Goal: Communication & Community: Answer question/provide support

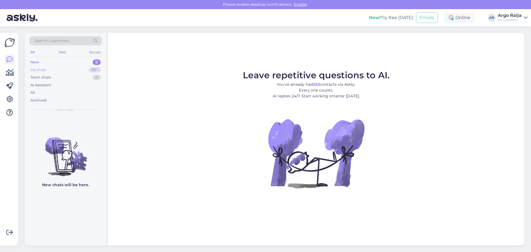
click at [49, 70] on div "My chats 99+" at bounding box center [65, 70] width 72 height 8
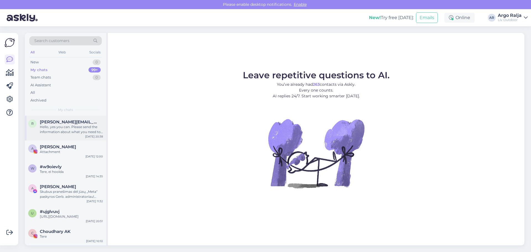
click at [76, 130] on div "Hello, yes you can. Please send the information about what you need to [EMAIL_A…" at bounding box center [71, 129] width 63 height 10
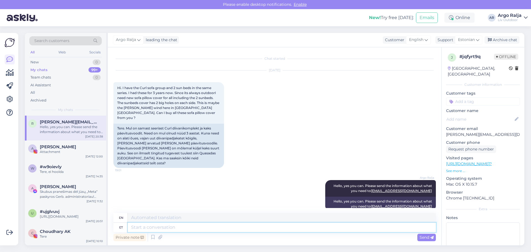
click at [235, 228] on textarea at bounding box center [282, 227] width 308 height 9
click at [236, 229] on textarea at bounding box center [282, 227] width 308 height 9
type textarea "Vaa"
type textarea "Wow"
type textarea "Vaatasin"
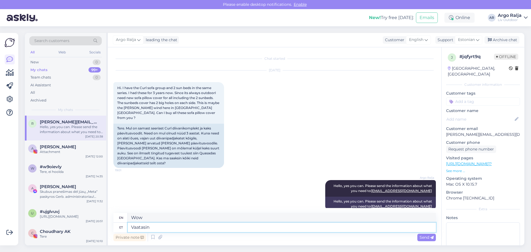
type textarea "I watched"
type textarea "Vaatasin DSV"
type textarea "I watched DSV"
type textarea "Vaatasin DSV eeld"
type textarea "I watched DSV ee"
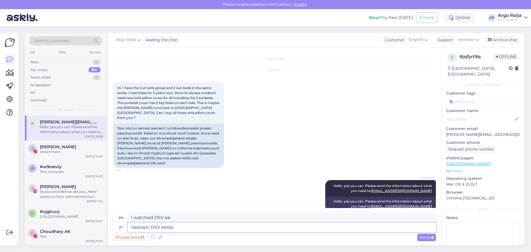
type textarea "Vaatasin DSV eeldat"
type textarea "I looked at the DSV assumption"
type textarea "Vaatasin DSV eelda"
type textarea "I looked at DSV expect"
type textarea "Vaatasin DSV eeldavat"
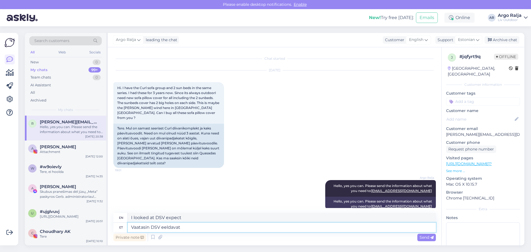
type textarea "I looked at DSV assuming"
type textarea "Vaatasin DSV eeldavat saabi"
type textarea "I looked at the DSV-predicted Saab"
type textarea "Vaatasin DSV eeldavat saabu"
type textarea "I looked at the DSV assumption that can"
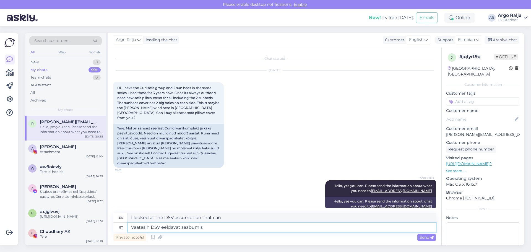
type textarea "Vaatasin DSV eeldavat saabumis"
type textarea "I looked at the expected arrival of DSV"
type textarea "Vaatasin DSV eeldavat saabumis aega"
type textarea "I checked the estimated arrival time from DSV."
type textarea "Vaatasin DSV eeldavat saabumis aega ja"
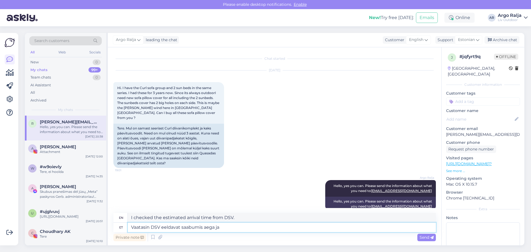
type textarea "I looked at DSV's estimated arrival time and"
type textarea "Vaatasin DSV eeldavat saabumis aega ja nad"
type textarea "I looked at DSV's estimated arrival time and they"
type textarea "Vaatasin DSV eeldavat saabumis aega ja nad on s"
type textarea "I checked DSV's estimated arrival time and they are"
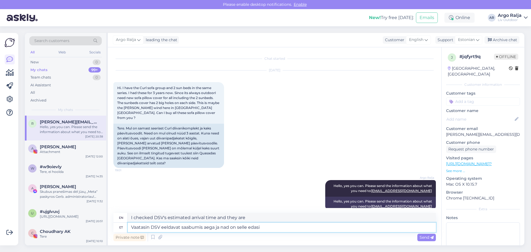
type textarea "Vaatasin DSV eeldavat saabumis aega ja nad on selle edasi"
type textarea "I checked DSV's estimated arrival time and they have extended it."
type textarea "Vaatasin DSV eeldavat saabumis aega ja nad on selle edasi lükanud"
type textarea "I checked DSV's expected arrival time and they have delayed it."
type textarea "Vaatasin DSV eeldavat saabumis aega ja nad on selle edasi lükanud 2"
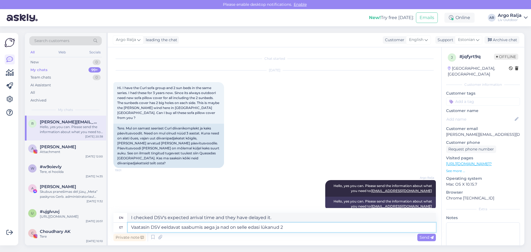
type textarea "I checked DSV's estimated arrival time and they have delayed it."
type textarea "Vaatasin DSV eeldavat saabumis aega ja nad on selle edasi lükanud 21"
type textarea "I checked DSV's estimated arrival time and they have postponed it to 21"
type textarea "Vaatasin DSV eeldavat saabumis aega ja nad on selle edasi lükanud 21.septe"
type textarea "I checked DSV's expected arrival time and they have postponed it to 21.septe"
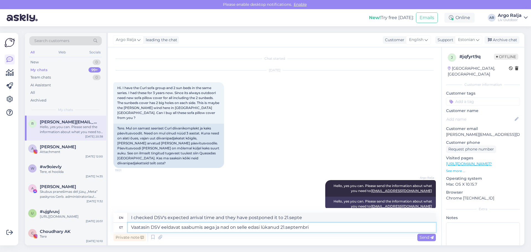
type textarea "Vaatasin DSV eeldavat saabumis aega ja nad on selle edasi lükanud 21.septembri"
type textarea "I checked DSV's expected arrival time and they have postponed it to 21.septembri"
type textarea "Vaatasin DSV eeldavat saabumis aega ja nad on selle edasi lükanud 21.septembri …"
type textarea "I checked DSV's expected arrival time and they have postponed it to 21.septembr…"
type textarea "Vaatasin DSV eeldavat saabumis aega ja nad on selle edasi lükanud 21.septembri …"
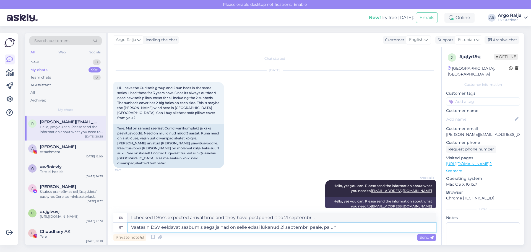
type textarea "I checked DSV's expected arrival time and they have postponed it to 21.septembr…"
type textarea "Vaatasin DSV eeldavat saabumis aega ja nad on selle edasi lükanud 21.septembri …"
type textarea "I checked DSV's expected arrival time and they have postponed it to 21.septembr…"
type textarea "Vaatasin DSV eeldavat saabumis aega ja nad on selle edasi lükanud 21.septembri …"
type textarea "I checked DSV's expected arrival time and they have postponed it to 21.septembr…"
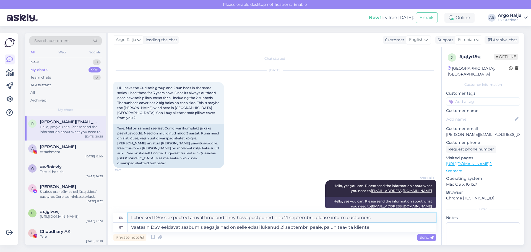
drag, startPoint x: 373, startPoint y: 217, endPoint x: 121, endPoint y: 219, distance: 252.3
click at [121, 219] on div "en I checked DSV's expected arrival time and they have postponed it to 21.septe…" at bounding box center [274, 218] width 323 height 10
drag, startPoint x: 378, startPoint y: 226, endPoint x: 114, endPoint y: 223, distance: 264.5
click at [114, 223] on div "et [PERSON_NAME] DSV eeldavat saabumis aega ja nad on selle edasi lükanud 21.se…" at bounding box center [274, 227] width 323 height 9
type textarea "[PERSON_NAME]"
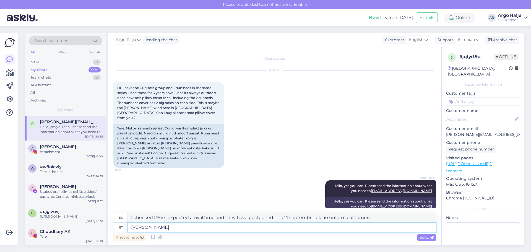
type textarea "I give"
type textarea "[PERSON_NAME] sulle"
type textarea "I give you"
type textarea "[PERSON_NAME] sulle teada,"
type textarea "I'll let you know."
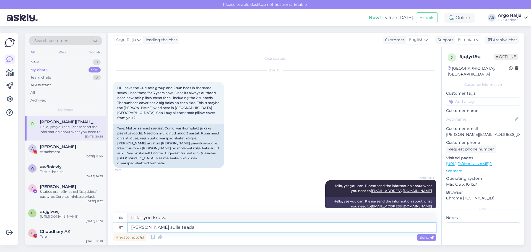
type textarea "[PERSON_NAME] sulle teada,"
type textarea "I'll let you know,"
type textarea "[PERSON_NAME] sulle teada, et"
type textarea "I'm letting you know that"
type textarea "[PERSON_NAME] sulle teada, et Cosapotsid"
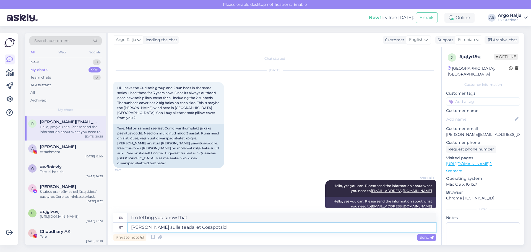
type textarea "I'll let you know that Cosapots"
type textarea "[PERSON_NAME] sulle teada, et Cosapotsid jõu"
type textarea "I'll let you know that Cosapotsid is drinking"
type textarea "[PERSON_NAME] sulle teada, et Cosapotsid jõudsid m"
type textarea "I'll let you know that the Cosapots have arrived."
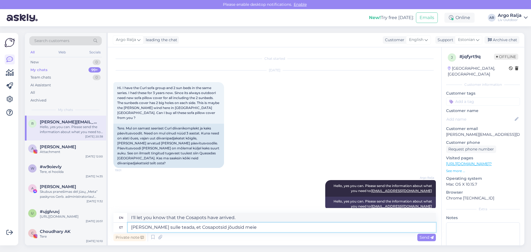
type textarea "[PERSON_NAME] sulle teada, et Cosapotsid jõudsid meie"
type textarea "I'm letting you know that the Cosapots have arrived at our"
type textarea "[PERSON_NAME] sulle teada, et Cosapotsid jõudsid meie lattu"
type textarea "I'm letting you know that the Cosapots have arrived at our warehouse."
type textarea "[PERSON_NAME] sulle teada, et Cosapotsid jõudsid meie lattu,"
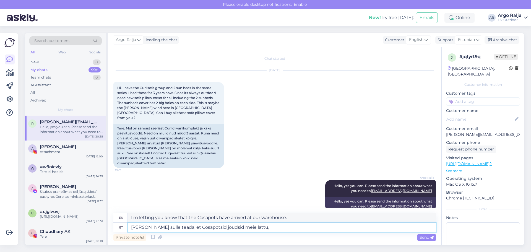
type textarea "I'm letting you know that the Cosapots have arrived at our warehouse,"
type textarea "[PERSON_NAME] sulle teada, et Cosapotsid jõudsid meie lattu"
type textarea "I'm letting you know that the Cosapots have arrived at our warehouse."
drag, startPoint x: 296, startPoint y: 219, endPoint x: 129, endPoint y: 220, distance: 167.4
click at [129, 220] on textarea "I'm letting you know that the Cosapots have arrived at our warehouse." at bounding box center [282, 217] width 308 height 9
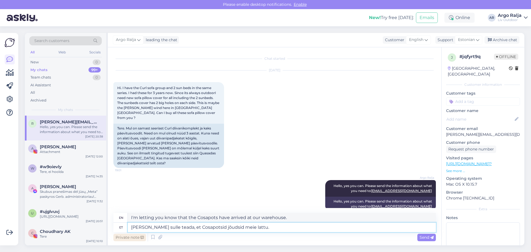
drag, startPoint x: 253, startPoint y: 230, endPoint x: 122, endPoint y: 233, distance: 131.5
click at [122, 233] on div "en I'm letting you know that the Cosapots have arrived at our warehouse. et [PE…" at bounding box center [274, 228] width 323 height 30
type textarea "Homme"
type textarea "[DATE]"
type textarea "Homme pannakse k"
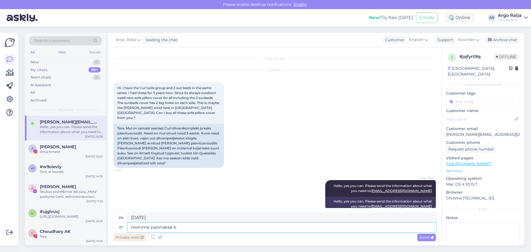
type textarea "[DATE] it will be put"
type textarea "Homme pannakse [PERSON_NAME]"
type textarea "The goods will be shipped [DATE]."
type textarea "Homme pannakse [PERSON_NAME] kokku"
type textarea "The goods will be assembled [DATE]."
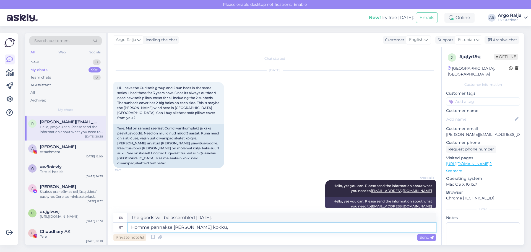
type textarea "Homme pannakse [PERSON_NAME] kokku,"
type textarea "[DATE] the goods will be put together,"
type textarea "Homme pannakse [PERSON_NAME] kokku, nii"
type textarea "The goods will be assembled [DATE], so"
type textarea "Homme pannakse [PERSON_NAME] kokku, nii kui"
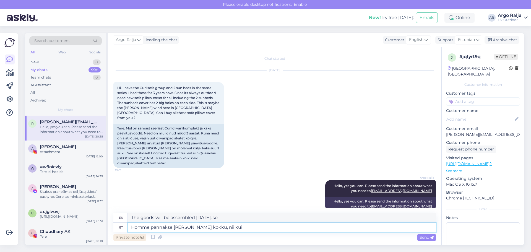
type textarea "The goods will be assembled [DATE], as"
type textarea "Homme pannakse [PERSON_NAME] kokku, nii [PERSON_NAME]"
type textarea "[DATE] the goods will be assembled, just like the goods"
type textarea "Homme pannakse [PERSON_NAME] kokku, nii [PERSON_NAME] välja saad"
type textarea "The goods will be assembled [DATE], just as the goods were shipped."
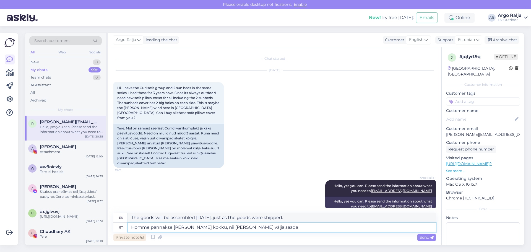
type textarea "Homme pannakse [PERSON_NAME] kokku, nii [PERSON_NAME] välja saadan"
type textarea "The goods will be assembled [DATE], just as I ship the goods out."
type textarea "Homme pannakse [PERSON_NAME] kokku, nii [PERSON_NAME] välja saadan,"
type textarea "The goods will be assembled [DATE], so when I ship the goods out,"
type textarea "Homme pannakse [PERSON_NAME] kokku, nii [PERSON_NAME] välja saadan, [PERSON_NAM…"
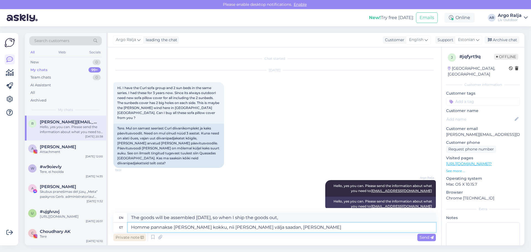
type textarea "The goods will be assembled [DATE], so when I ship the goods out, I will give"
type textarea "Homme pannakse [PERSON_NAME] kokku, nii [PERSON_NAME] välja saadan, [PERSON_NAM…"
type textarea "The goods will be assembled [DATE], so when I ship the goods out, I will give y…"
type textarea "Homme pannakse [PERSON_NAME] kokku, nii [PERSON_NAME] välja saadan, [PERSON_NAM…"
type textarea "The goods will be assembled [DATE], so when I ship the goods out, I will give y…"
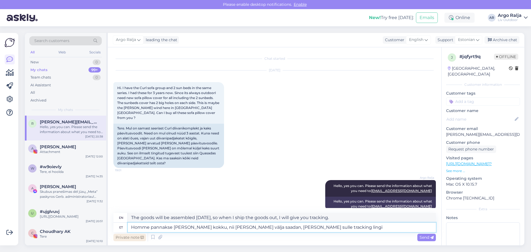
type textarea "Homme pannakse [PERSON_NAME] kokku, nii [PERSON_NAME] välja saadan, [PERSON_NAM…"
type textarea "The goods will be assembled [DATE], so when I ship the goods out, I will give y…"
drag, startPoint x: 354, startPoint y: 217, endPoint x: 130, endPoint y: 222, distance: 224.1
click at [130, 222] on textarea "The goods will be assembled [DATE], so when I ship the goods out, I will give y…" at bounding box center [282, 217] width 308 height 9
drag, startPoint x: 333, startPoint y: 225, endPoint x: 125, endPoint y: 227, distance: 207.8
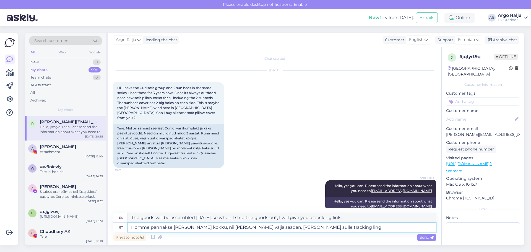
click at [125, 227] on div "et Homme pannakse [PERSON_NAME] kokku, nii [PERSON_NAME] välja saadan, [PERSON_…" at bounding box center [274, 227] width 323 height 9
type textarea "Arve"
type textarea "Invoice"
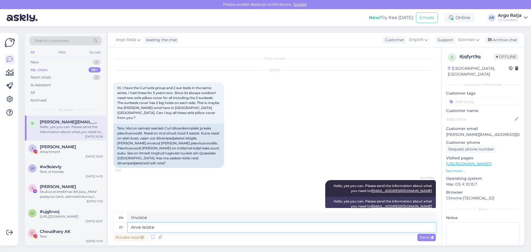
type textarea "Arve leiate"
type textarea "You can find the invoice"
type textarea "Arve leiate manusest."
type textarea "You can find the invoice in the attachment."
drag, startPoint x: 240, startPoint y: 218, endPoint x: 127, endPoint y: 222, distance: 113.8
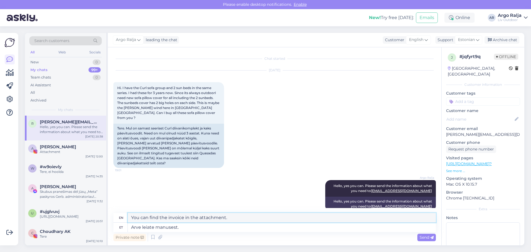
click at [127, 222] on div "en You can find the invoice in the attachment." at bounding box center [274, 218] width 323 height 10
drag, startPoint x: 185, startPoint y: 227, endPoint x: 124, endPoint y: 226, distance: 60.6
click at [128, 229] on textarea "Arve leiate manusest." at bounding box center [282, 227] width 308 height 9
type textarea "Kas"
type textarea "Is"
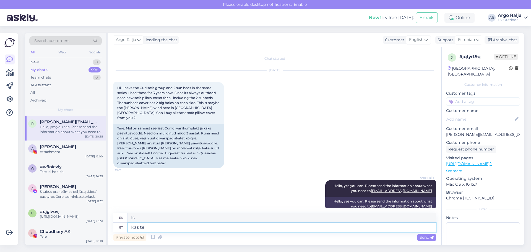
type textarea "Kas te"
type textarea "Are you"
type textarea "Kas te saite"
type textarea "Did you get"
type textarea "Kas te saite mu"
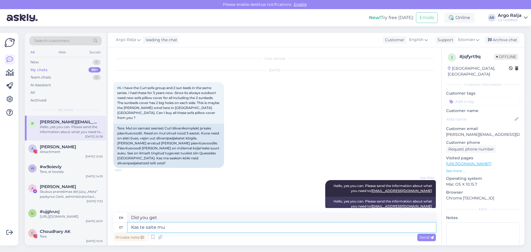
type textarea "Did you get my"
type textarea "Kas te saite mu e-"
type textarea "Did you get my email?"
type textarea "Kas te saite mu e-maili kät"
type textarea "Did you receive my email?"
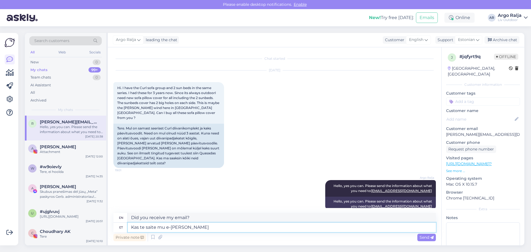
type textarea "Kas te saite mu e-[PERSON_NAME]"
type textarea "Did you get my email?"
type textarea "Kas te saite mu e-maili [PERSON_NAME]"
type textarea "Did you get my email and"
type textarea "Kas te saite mu e-maili [PERSON_NAME] kas"
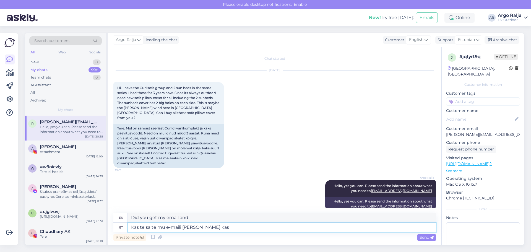
type textarea "Did you receive my email and"
type textarea "Kas te saite mu e-maili [PERSON_NAME] kas teile"
type textarea "Did you receive my email and did you receive it?"
type textarea "Kas te saite mu e-maili [PERSON_NAME] kas teile sobis"
type textarea "Did you receive my email and was it suitable for you?"
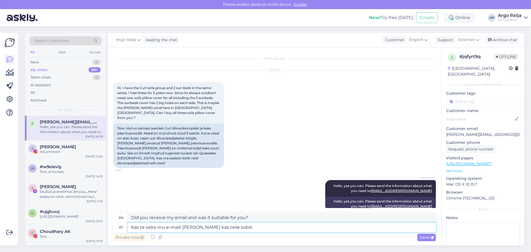
type textarea "Kas te saite mu e-maili [PERSON_NAME] kas teile sobis?"
type textarea "Did you receive my email and did you like it?"
drag, startPoint x: 238, startPoint y: 228, endPoint x: 208, endPoint y: 225, distance: 30.3
click at [208, 225] on textarea "Kas te saite mu e-maili [PERSON_NAME] kas teile sobis?" at bounding box center [282, 227] width 308 height 9
type textarea "Kas te saite mu e-maili [PERSON_NAME] kas"
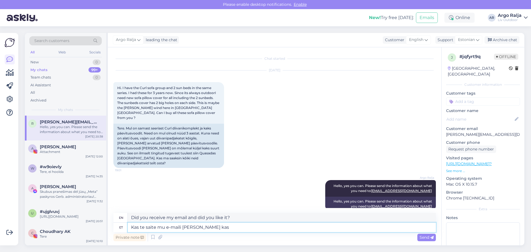
type textarea "Did you receive my email and"
type textarea "Kas te saite mu e-maili [PERSON_NAME] kas ma"
type textarea "Did you get my email and can I"
type textarea "Kas te saite mu e-maili [PERSON_NAME] kas ma võin a"
type textarea "Did you get my email and can I have a"
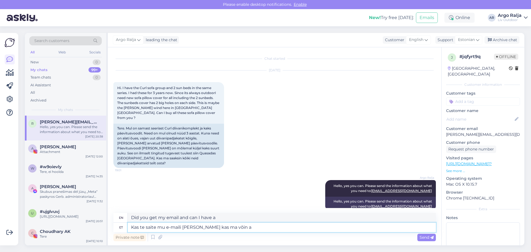
click at [199, 226] on textarea "Kas te saite mu e-maili [PERSON_NAME] kas ma võin a" at bounding box center [282, 227] width 308 height 9
click at [198, 227] on textarea "Kas te saite mu e-maili [PERSON_NAME] kas ma võin a" at bounding box center [282, 227] width 308 height 9
type textarea "Kas te saite mu e-[PERSON_NAME] kas ma võin a"
type textarea "Did you get my email? Can I have a"
type textarea "Kas te saite mu e-[PERSON_NAME] ning kas ma võin a"
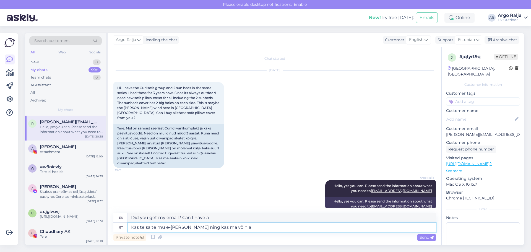
type textarea "Did you get my email and can I have a"
click at [240, 224] on textarea "Kas te saite mu e-[PERSON_NAME] ning kas ma võin a" at bounding box center [282, 227] width 308 height 9
type textarea "Kas te saite mu e-[PERSON_NAME] ning kas ma võin arve"
type textarea "Did you receive my email and can I get the invoice?"
type textarea "Kas te saite mu e-[PERSON_NAME] ning kas ma võin arve teha"
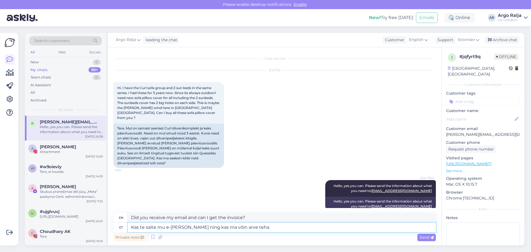
type textarea "Did you receive my email and can I make an invoice?"
type textarea "Kas te saite mu e-[PERSON_NAME] ning kas ma võin arve teha?"
drag, startPoint x: 259, startPoint y: 218, endPoint x: 128, endPoint y: 219, distance: 130.3
click at [128, 219] on textarea "Did you receive my email and can I make an invoice?" at bounding box center [282, 217] width 308 height 9
drag, startPoint x: 265, startPoint y: 228, endPoint x: 185, endPoint y: 228, distance: 80.2
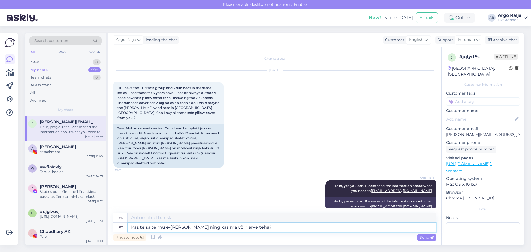
click at [181, 228] on textarea "Kas te saite mu e-[PERSON_NAME] ning kas ma võin arve teha?" at bounding box center [282, 227] width 308 height 9
click at [286, 229] on textarea "Kas te saite mu e-[PERSON_NAME] ning kas ma võin arve teha?" at bounding box center [282, 227] width 308 height 9
type textarea "Kas te saite mu e-[PERSON_NAME] ning kas ma võin arve teha?"
type textarea "Did you receive my email and can I make an invoice?"
drag, startPoint x: 251, startPoint y: 217, endPoint x: 133, endPoint y: 217, distance: 118.4
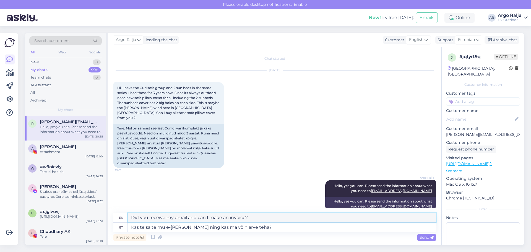
click at [130, 217] on textarea "Did you receive my email and can I make an invoice?" at bounding box center [282, 217] width 308 height 9
drag, startPoint x: 271, startPoint y: 230, endPoint x: 129, endPoint y: 229, distance: 142.2
click at [129, 229] on textarea "Kas te saite mu e-[PERSON_NAME] ning kas ma võin arve teha?" at bounding box center [282, 227] width 308 height 9
type textarea "Tä"
type textarea "T"
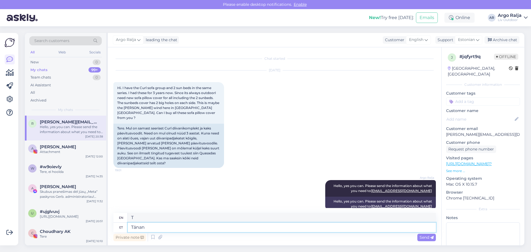
type textarea "Tänan"
type textarea "Thank you"
type textarea "Tänan meiega"
type textarea "Thank you for joining us."
type textarea "Tänan meie"
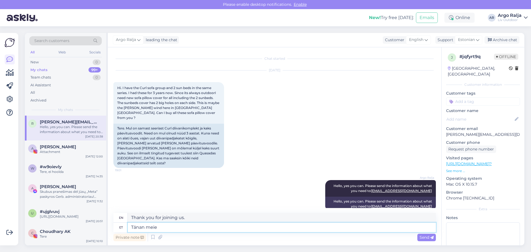
type textarea "Thank you, our"
type textarea "Tänan meie [PERSON_NAME]"
type textarea "Thank you to us."
type textarea "Tänan meie [PERSON_NAME] pöördumast!"
type textarea "Thank you for contacting us!"
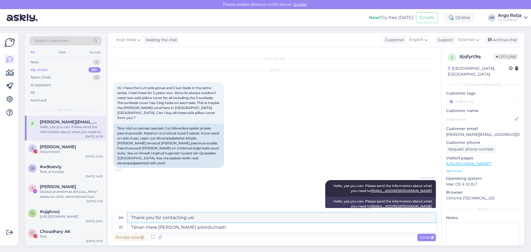
drag, startPoint x: 211, startPoint y: 214, endPoint x: 128, endPoint y: 223, distance: 83.8
click at [128, 223] on div "en Thank you for contacting us! et Tänan meie [PERSON_NAME] pöördumast!" at bounding box center [274, 222] width 323 height 19
drag, startPoint x: 230, startPoint y: 232, endPoint x: 130, endPoint y: 230, distance: 100.7
click at [126, 231] on div "et Tänan meie [PERSON_NAME] pöördumast!" at bounding box center [274, 227] width 323 height 9
type textarea "Ennem"
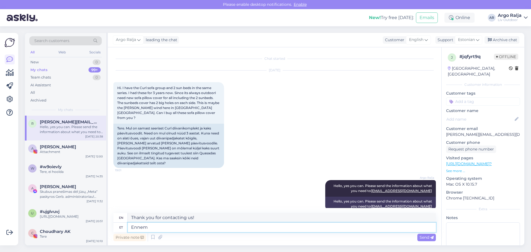
type textarea "Before"
type textarea "Ennem kui ma"
type textarea "Before I"
type textarea "Ennem kui ma teile a"
type textarea "Before I tell you"
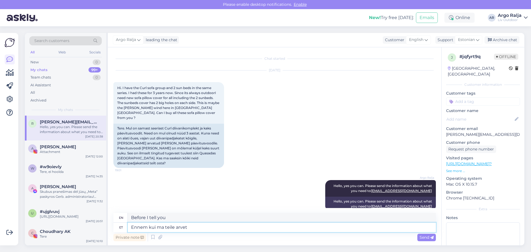
type textarea "Ennem kui ma teile arvet"
type textarea "Before I bill you"
type textarea "Ennem kui ma teile arvet tegema hakkan"
type textarea "Before I start billing you"
type textarea "Ennem kui ma teile arvet tegema hakkan,"
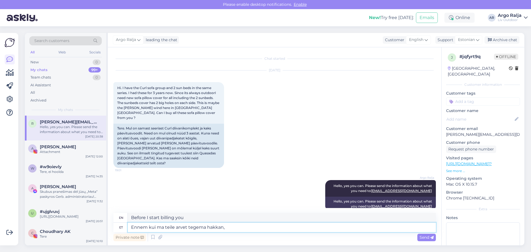
type textarea "Before I start billing you,"
type textarea "Ennem kui ma teile arvet tegema hakkan, küsin"
type textarea "Before I start billing you, I'd like to ask..."
type textarea "Ennem kui ma teile arvet tegema hakkan, küsin teilt"
type textarea "Before I start billing you, I'd like to ask you"
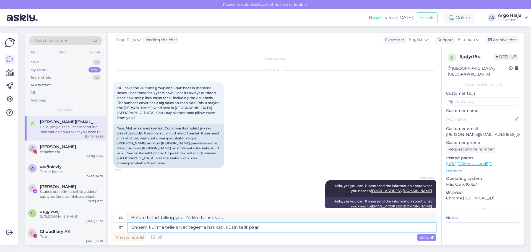
type textarea "Ennem kui ma teile arvet tegema hakkan, küsin teilt paar"
type textarea "Before I start billing you, I'd like to ask you a few questions."
type textarea "Ennem kui ma teile arvet tegema hakkan, küsin teilt [PERSON_NAME]"
type textarea "Before I start billing you, I'd like to ask you a few more questions."
drag, startPoint x: 282, startPoint y: 219, endPoint x: 122, endPoint y: 222, distance: 159.7
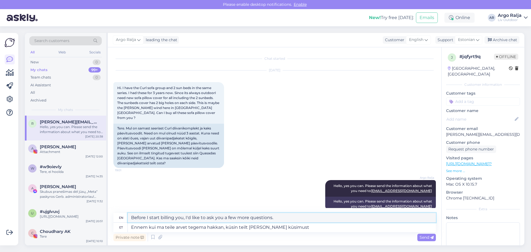
click at [121, 222] on div "en Before I start billing you, I'd like to ask you a few more questions." at bounding box center [274, 218] width 323 height 10
drag, startPoint x: 294, startPoint y: 229, endPoint x: 112, endPoint y: 229, distance: 181.5
click at [112, 229] on div "Chat started [DATE] Hi. I have the Curl sofa group and 2 sun beds in the same s…" at bounding box center [275, 146] width 334 height 198
type textarea "Kas"
type textarea "Is"
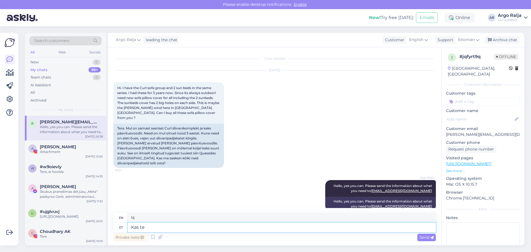
type textarea "Kas te"
type textarea "Are you"
type textarea "Kas te ostsite"
type textarea "Did you buy?"
type textarea "Kas te ostsite oma"
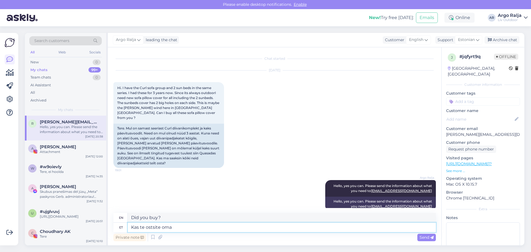
type textarea "Did you buy yours?"
type textarea "Kas te ostsite oma Cu"
type textarea "Did you buy your C"
type textarea "Kas te ostsite [PERSON_NAME]"
type textarea "Did you buy your Curl?"
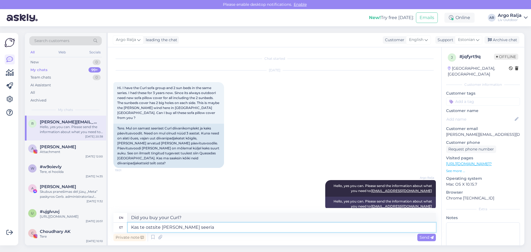
type textarea "Kas te ostsite [PERSON_NAME] seeria"
type textarea "Did you buy your [PERSON_NAME] series?"
type textarea "Kas te ostsite [PERSON_NAME] seeria meilt"
type textarea "Did you buy your [PERSON_NAME] series from us?"
type textarea "Kas te ostsite [PERSON_NAME] seeria meilt [GEOGRAPHIC_DATA]"
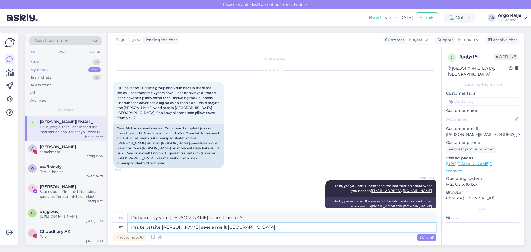
type textarea "Did you buy your [PERSON_NAME] series from us in [GEOGRAPHIC_DATA]?"
click at [184, 227] on textarea "Kas te ostsite [PERSON_NAME] seeria meilt [GEOGRAPHIC_DATA]" at bounding box center [282, 227] width 308 height 9
click at [231, 229] on textarea "Kas te ostsite [PERSON_NAME] seeria meilt [GEOGRAPHIC_DATA]" at bounding box center [282, 227] width 308 height 9
drag, startPoint x: 238, startPoint y: 218, endPoint x: 129, endPoint y: 222, distance: 109.9
click at [129, 222] on textarea "Did you buy your Curl series from us in [GEOGRAPHIC_DATA]?" at bounding box center [282, 217] width 308 height 9
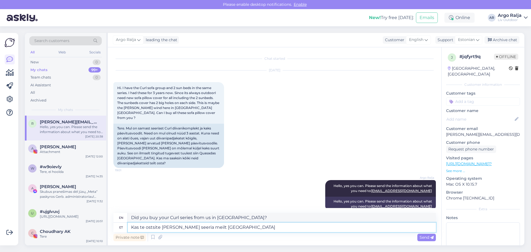
drag, startPoint x: 235, startPoint y: 229, endPoint x: 167, endPoint y: 242, distance: 69.6
click at [120, 229] on div "et Kas te ostsite [PERSON_NAME] seeria meilt [GEOGRAPHIC_DATA]" at bounding box center [274, 227] width 323 height 9
drag, startPoint x: 269, startPoint y: 217, endPoint x: 127, endPoint y: 223, distance: 142.1
click at [127, 223] on div "en In addition, the pillowcases are not white but Greige in color. et Lisaks ve…" at bounding box center [274, 222] width 323 height 19
drag, startPoint x: 281, startPoint y: 226, endPoint x: 128, endPoint y: 235, distance: 153.0
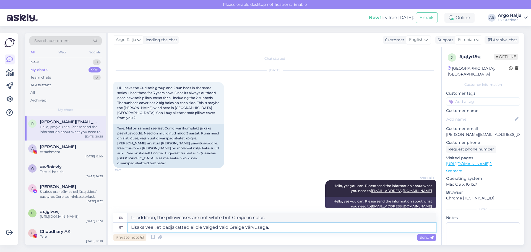
click at [128, 235] on div "en In addition, the pillowcases are not white but Greige in color. et Lisaks ve…" at bounding box center [274, 228] width 323 height 30
drag, startPoint x: 323, startPoint y: 218, endPoint x: 131, endPoint y: 219, distance: 191.7
click at [131, 219] on textarea "I'll give you the links and quantities you want to make sure I understood you c…" at bounding box center [282, 217] width 308 height 9
drag, startPoint x: 338, startPoint y: 228, endPoint x: 127, endPoint y: 225, distance: 211.4
click at [127, 225] on div "et Panen teile lingid ja kogused, mida soovite, et selgusele jõuda kas ma [PERS…" at bounding box center [274, 227] width 323 height 9
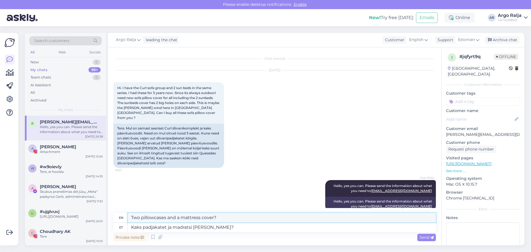
drag, startPoint x: 230, startPoint y: 219, endPoint x: 128, endPoint y: 217, distance: 102.1
click at [125, 217] on div "en Two pillowcases and a mattress cover?" at bounding box center [274, 218] width 323 height 10
drag, startPoint x: 216, startPoint y: 227, endPoint x: 167, endPoint y: 229, distance: 48.4
click at [167, 229] on textarea "Kaks padjakatet ja madratsi [PERSON_NAME]?" at bounding box center [282, 227] width 308 height 9
drag, startPoint x: 176, startPoint y: 230, endPoint x: 144, endPoint y: 227, distance: 32.3
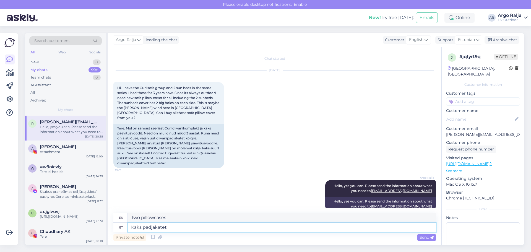
click at [144, 227] on textarea "Kaks padjakatet" at bounding box center [282, 227] width 308 height 9
drag, startPoint x: 205, startPoint y: 217, endPoint x: 132, endPoint y: 220, distance: 73.4
click at [132, 220] on textarea "Two sunbed mattress covers?" at bounding box center [282, 217] width 308 height 9
drag, startPoint x: 218, startPoint y: 226, endPoint x: 143, endPoint y: 229, distance: 75.0
click at [143, 229] on textarea "Kaks päevitustooli madratsi katet?" at bounding box center [282, 227] width 308 height 9
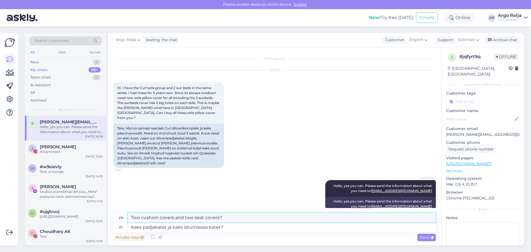
drag, startPoint x: 226, startPoint y: 218, endPoint x: 130, endPoint y: 222, distance: 96.6
click at [130, 222] on textarea "Two cushion covers and two seat covers?" at bounding box center [282, 217] width 308 height 9
drag, startPoint x: 248, startPoint y: 229, endPoint x: 125, endPoint y: 230, distance: 123.1
click at [125, 230] on div "et Kaks padjakatet ja kaks istumisosa katet?" at bounding box center [274, 227] width 323 height 9
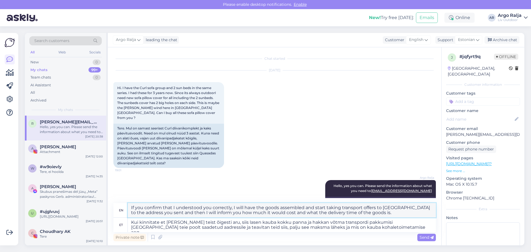
drag, startPoint x: 131, startPoint y: 207, endPoint x: 375, endPoint y: 215, distance: 244.7
click at [375, 215] on textarea "If you confirm that I understood you correctly, I will have the goods assembled…" at bounding box center [282, 210] width 308 height 14
drag, startPoint x: 130, startPoint y: 222, endPoint x: 378, endPoint y: 227, distance: 247.9
click at [378, 227] on textarea "Kui kinnitate et [PERSON_NAME] teist õigesti aru, siis lasen kauba kokku panna …" at bounding box center [282, 225] width 308 height 14
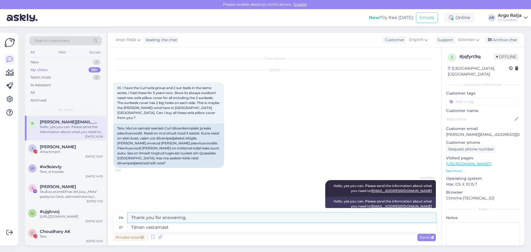
drag, startPoint x: 204, startPoint y: 215, endPoint x: 124, endPoint y: 219, distance: 80.6
click at [123, 219] on div "en Thank you for answering." at bounding box center [274, 218] width 323 height 10
drag, startPoint x: 194, startPoint y: 227, endPoint x: 121, endPoint y: 231, distance: 73.1
click at [121, 231] on div "et Tänan vastamast" at bounding box center [274, 227] width 323 height 9
drag, startPoint x: 301, startPoint y: 218, endPoint x: 123, endPoint y: 220, distance: 178.7
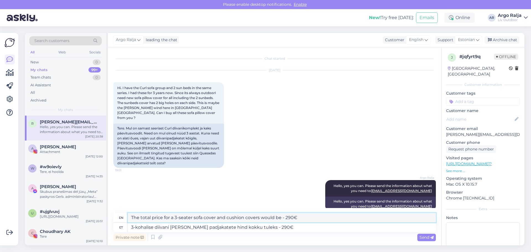
click at [123, 220] on div "en The total price for a 3-seater sofa cover and cushion covers would be - 290€" at bounding box center [274, 218] width 323 height 10
drag, startPoint x: 182, startPoint y: 227, endPoint x: 127, endPoint y: 230, distance: 54.6
click at [127, 230] on div "et 3-kohalise diivani [PERSON_NAME] padjakatete hind kokku tuleks - 290€" at bounding box center [274, 227] width 323 height 9
click at [269, 228] on textarea "Kahe tugitooli istumisosa ja padjakatete hind kokku tuleks - 290€" at bounding box center [282, 227] width 308 height 9
click at [280, 227] on textarea "Kahe tugitooli istumisosa ja padjakatete hind kokku tuleks - 300€" at bounding box center [282, 227] width 308 height 9
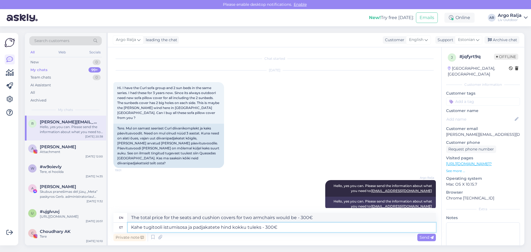
drag, startPoint x: 292, startPoint y: 227, endPoint x: 127, endPoint y: 233, distance: 165.5
click at [127, 233] on div "en The total price for the seats and cushion covers for two armchairs would be …" at bounding box center [274, 228] width 323 height 30
click at [308, 229] on textarea "Kahe tugitooli istumisosa ja padjakatete hind kokku tuleks - 300€" at bounding box center [282, 227] width 308 height 9
drag, startPoint x: 318, startPoint y: 219, endPoint x: 130, endPoint y: 219, distance: 188.7
click at [130, 219] on textarea "The total price for the seats and cushion covers for two armchairs would be - 3…" at bounding box center [282, 217] width 308 height 9
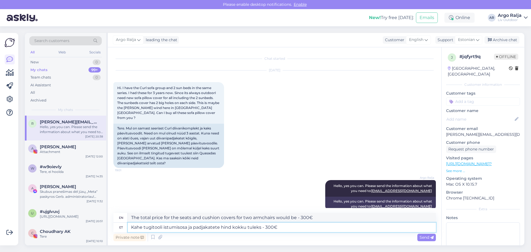
drag, startPoint x: 219, startPoint y: 227, endPoint x: 144, endPoint y: 228, distance: 75.0
click at [144, 228] on textarea "Kahe tugitooli istumisosa ja padjakatete hind kokku tuleks - 300€" at bounding box center [282, 227] width 308 height 9
drag, startPoint x: 263, startPoint y: 218, endPoint x: 128, endPoint y: 221, distance: 135.0
click at [126, 221] on div "en The total price for two sunbed covers would be - 300€" at bounding box center [274, 218] width 323 height 10
drag, startPoint x: 260, startPoint y: 231, endPoint x: 126, endPoint y: 232, distance: 133.9
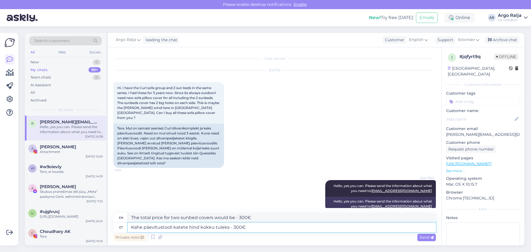
click at [126, 232] on div "et Kahe päevitustooli katete hind kokku tuleks - 300€" at bounding box center [274, 227] width 323 height 9
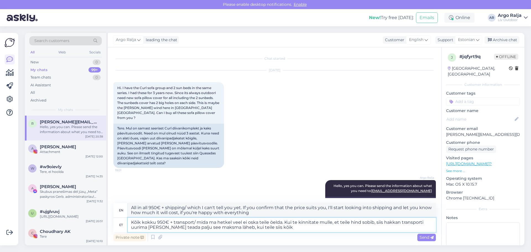
click at [238, 227] on textarea "Kõik kokku 950€ + transport/ mida ma hetkel veel ei oska teile öelda. Kui te ki…" at bounding box center [282, 225] width 308 height 14
click at [320, 228] on textarea "Kõik kokku 950€ + transport/ mida ma hetkel veel ei oska teile öelda. Kui te ki…" at bounding box center [282, 225] width 308 height 14
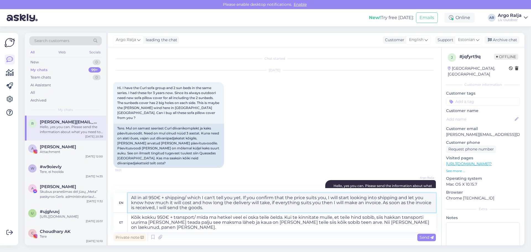
drag, startPoint x: 130, startPoint y: 198, endPoint x: 220, endPoint y: 208, distance: 89.9
click at [220, 208] on textarea "All in all 950€ + shipping/ which I can't tell you yet. If you confirm that the…" at bounding box center [282, 202] width 308 height 19
drag, startPoint x: 131, startPoint y: 216, endPoint x: 198, endPoint y: 228, distance: 68.6
click at [198, 230] on textarea "Kõik kokku 950€ + transport/ mida ma hetkel veel ei oska teile öelda. Kui te ki…" at bounding box center [282, 222] width 308 height 19
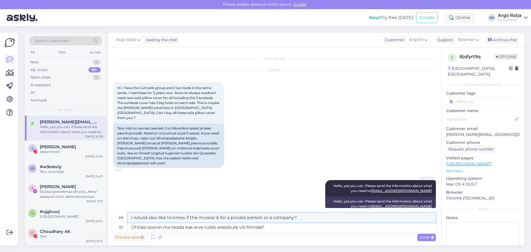
drag, startPoint x: 306, startPoint y: 218, endPoint x: 142, endPoint y: 218, distance: 163.5
click at [124, 218] on div "en I would also like to know if the invoice is for a private person or a compan…" at bounding box center [274, 218] width 323 height 10
